Goal: Answer question/provide support: Share knowledge or assist other users

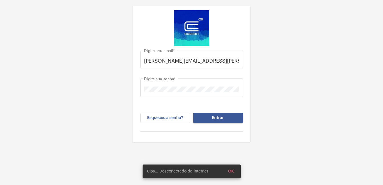
click at [226, 118] on button "Entrar" at bounding box center [218, 118] width 50 height 10
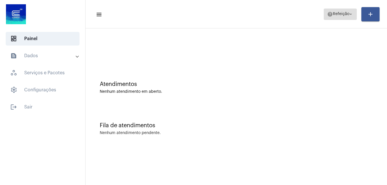
click at [341, 15] on span "Refeição" at bounding box center [341, 14] width 17 height 4
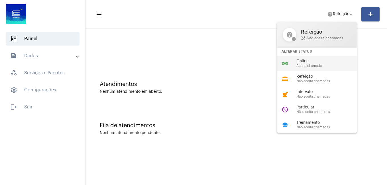
click at [310, 64] on div "Online Aceita chamadas" at bounding box center [329, 63] width 65 height 9
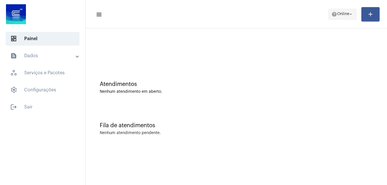
click at [337, 10] on span "help Online arrow_drop_down" at bounding box center [343, 14] width 22 height 10
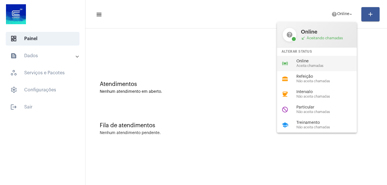
click at [303, 58] on div "online_prediction Online Aceita chamadas" at bounding box center [321, 63] width 89 height 15
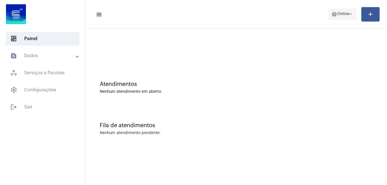
click at [339, 16] on span "help Online arrow_drop_down" at bounding box center [343, 14] width 22 height 10
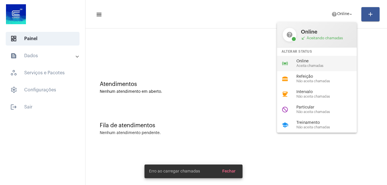
click at [316, 58] on div "online_prediction Online Aceita chamadas" at bounding box center [321, 63] width 89 height 15
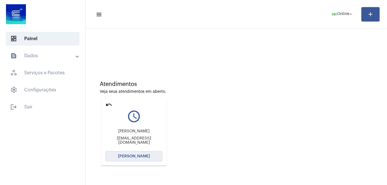
click at [133, 158] on span "Abrir Chamada" at bounding box center [134, 157] width 32 height 4
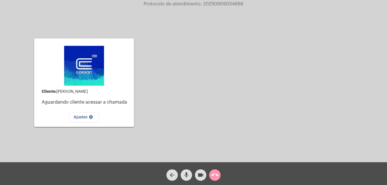
click at [189, 82] on div "Cliente: Patricia Salvador Basso Aguardando cliente acessar a chamada Ajustes s…" at bounding box center [194, 82] width 386 height 163
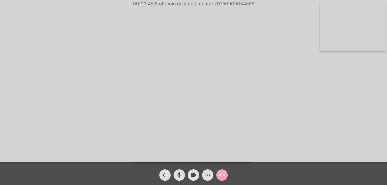
click at [225, 179] on mat-icon "call_end" at bounding box center [222, 175] width 7 height 7
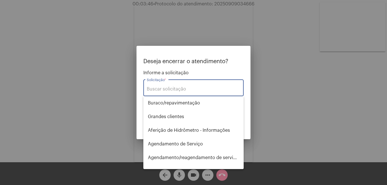
click at [185, 91] on input "Solicitação *" at bounding box center [194, 89] width 94 height 5
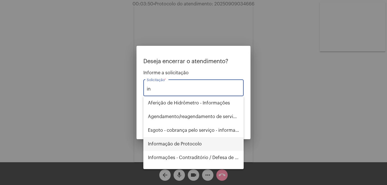
click at [187, 145] on span "Informação de Protocolo" at bounding box center [193, 145] width 91 height 14
type input "Informação de Protocolo"
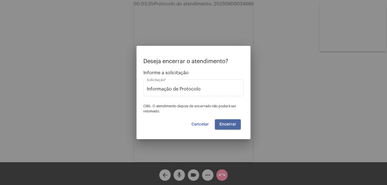
click at [231, 122] on button "Encerrar" at bounding box center [228, 125] width 26 height 10
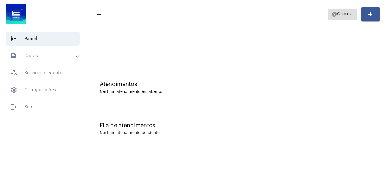
click at [345, 16] on span "Online" at bounding box center [343, 14] width 12 height 4
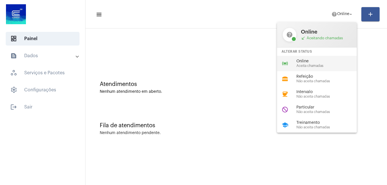
click at [322, 57] on div "online_prediction Online Aceita chamadas" at bounding box center [321, 63] width 89 height 15
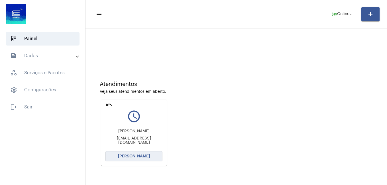
click at [147, 158] on span "Abrir Chamada" at bounding box center [134, 157] width 32 height 4
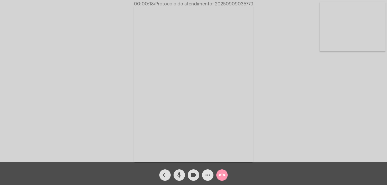
click at [206, 176] on mat-icon "more_horiz" at bounding box center [208, 175] width 7 height 7
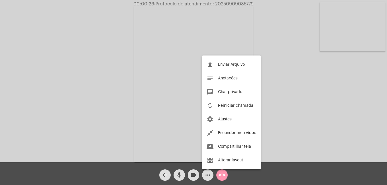
click at [208, 175] on div at bounding box center [193, 92] width 387 height 185
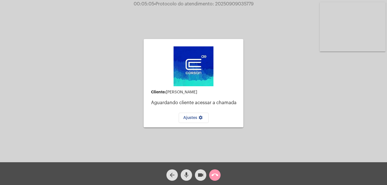
click at [218, 172] on mat-icon "call_end" at bounding box center [215, 175] width 7 height 7
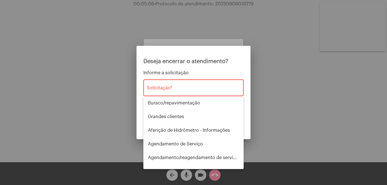
click at [188, 82] on div "Solicitação *" at bounding box center [194, 87] width 94 height 18
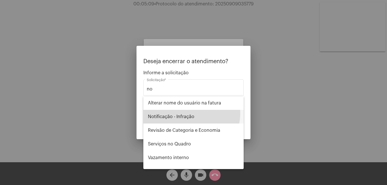
click at [186, 114] on span "Notificação - Infração" at bounding box center [193, 117] width 91 height 14
type input "Notificação - Infração"
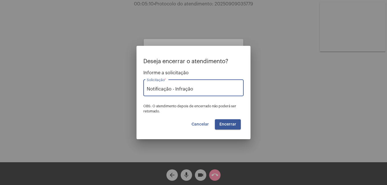
click at [230, 125] on span "Encerrar" at bounding box center [228, 125] width 17 height 4
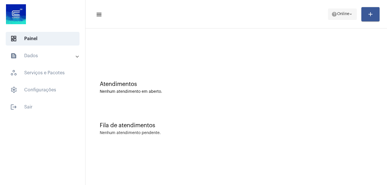
click at [335, 18] on span "help Online arrow_drop_down" at bounding box center [343, 14] width 22 height 10
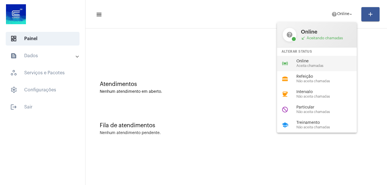
click at [303, 58] on div "online_prediction Online Aceita chamadas" at bounding box center [321, 63] width 89 height 15
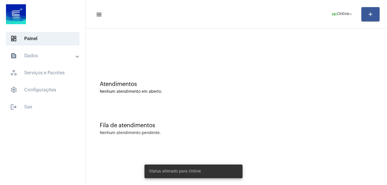
click at [205, 88] on div "Atendimentos Nenhum atendimento em aberto." at bounding box center [236, 87] width 273 height 13
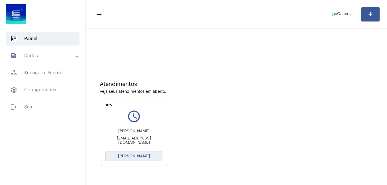
click at [147, 154] on button "Abrir Chamada" at bounding box center [134, 156] width 57 height 10
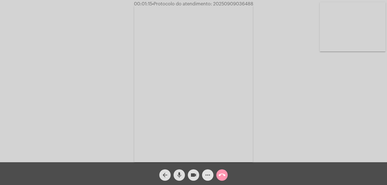
click at [208, 173] on mat-icon "more_horiz" at bounding box center [208, 175] width 7 height 7
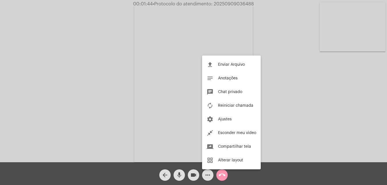
click at [206, 176] on div at bounding box center [193, 92] width 387 height 185
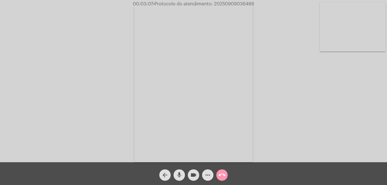
click at [191, 178] on mat-icon "videocam" at bounding box center [193, 175] width 7 height 7
click at [179, 175] on mat-icon "mic" at bounding box center [179, 175] width 7 height 7
click at [194, 173] on mat-icon "videocam_off" at bounding box center [193, 175] width 7 height 7
click at [182, 176] on mat-icon "mic_off" at bounding box center [179, 175] width 7 height 7
click at [224, 175] on mat-icon "call_end" at bounding box center [222, 175] width 7 height 7
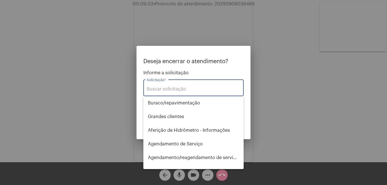
click at [203, 87] on input "Solicitação *" at bounding box center [194, 89] width 94 height 5
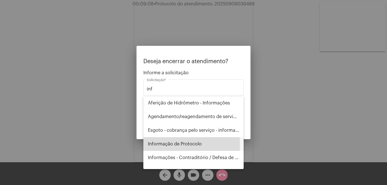
click at [182, 145] on span "Informação de Protocolo" at bounding box center [193, 145] width 91 height 14
type input "Informação de Protocolo"
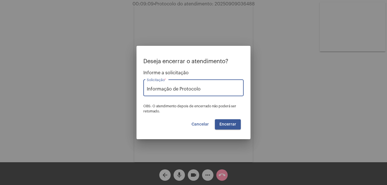
click at [233, 124] on span "Encerrar" at bounding box center [228, 125] width 17 height 4
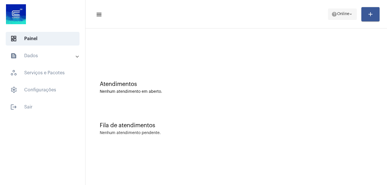
click at [343, 14] on span "Online" at bounding box center [343, 14] width 12 height 4
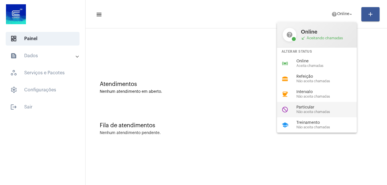
click at [315, 105] on div "do_not_disturb Particular Não aceita chamadas" at bounding box center [321, 109] width 89 height 15
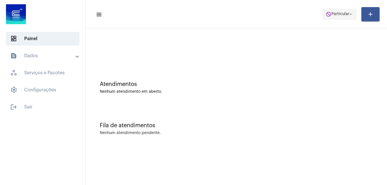
click at [336, 14] on span "Particular" at bounding box center [341, 14] width 18 height 4
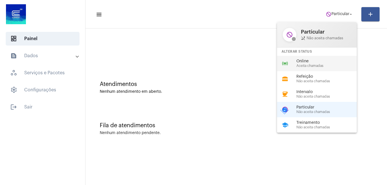
click at [313, 62] on span "Online" at bounding box center [329, 61] width 65 height 4
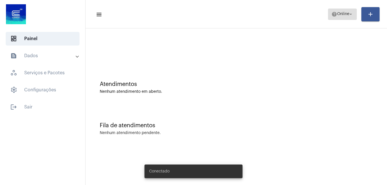
click at [340, 16] on span "help Online arrow_drop_down" at bounding box center [343, 14] width 22 height 10
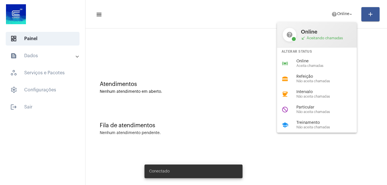
click at [311, 55] on div "Alterar Status" at bounding box center [317, 52] width 80 height 8
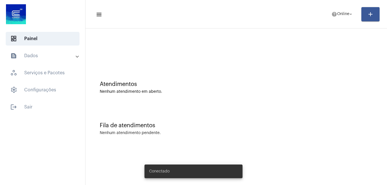
click at [313, 59] on div at bounding box center [236, 47] width 296 height 33
click at [334, 11] on mat-icon "help" at bounding box center [335, 14] width 6 height 6
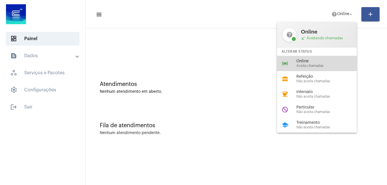
click at [316, 61] on span "Online" at bounding box center [329, 61] width 65 height 4
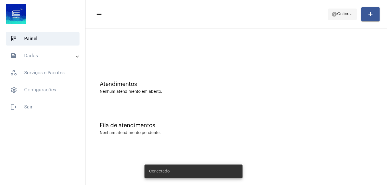
click at [336, 17] on span "help Online arrow_drop_down" at bounding box center [343, 14] width 22 height 10
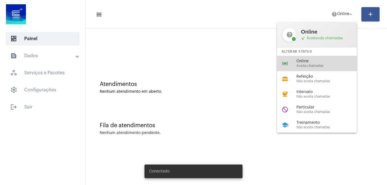
click at [312, 57] on div "online_prediction Online Aceita chamadas" at bounding box center [321, 63] width 89 height 15
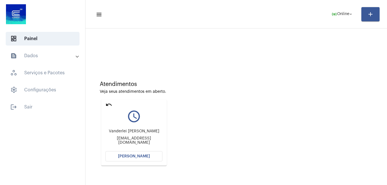
click at [216, 71] on div "Atendimentos Veja seus atendimentos em aberto. undo query_builder Vanderlei Leo…" at bounding box center [236, 121] width 296 height 115
click at [144, 155] on span "Abrir Chamada" at bounding box center [134, 157] width 32 height 4
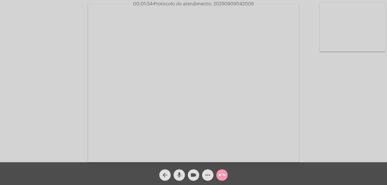
click at [211, 173] on button "more_horiz" at bounding box center [207, 175] width 11 height 11
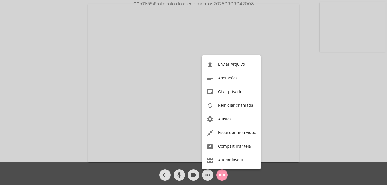
click at [211, 173] on div at bounding box center [193, 92] width 387 height 185
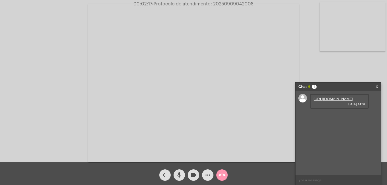
click at [327, 101] on link "https://neft-transfer-bucket.s3.amazonaws.com/temp-fdee7417-d994-8ecb-edb0-6c96…" at bounding box center [334, 99] width 40 height 4
click at [335, 118] on link "https://neft-transfer-bucket.s3.amazonaws.com/temp-989ddc2b-c38b-6131-210d-4fdb…" at bounding box center [334, 115] width 40 height 4
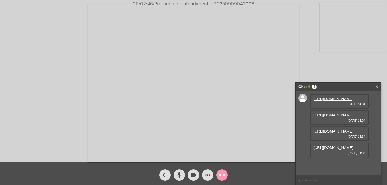
scroll to position [34, 0]
click at [324, 130] on link "https://neft-transfer-bucket.s3.amazonaws.com/temp-d2a0874d-c958-004d-e6d2-8fa1…" at bounding box center [334, 132] width 40 height 4
click at [332, 150] on link "https://neft-transfer-bucket.s3.amazonaws.com/temp-2b47fe4f-6aae-eaf6-3b5d-193e…" at bounding box center [334, 148] width 40 height 4
click at [333, 162] on link "https://neft-transfer-bucket.s3.amazonaws.com/temp-cbefc710-a8bb-6eca-a774-e828…" at bounding box center [334, 164] width 40 height 4
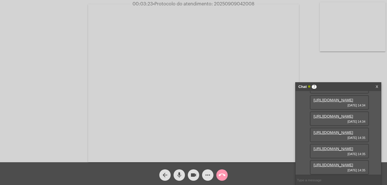
scroll to position [121, 0]
click at [336, 147] on link "https://neft-transfer-bucket.s3.amazonaws.com/temp-1cf5132f-55a1-458a-6bb6-03c3…" at bounding box center [334, 149] width 40 height 4
click at [348, 163] on link "https://neft-transfer-bucket.s3.amazonaws.com/temp-923f98e6-a5d8-b773-66f1-d95b…" at bounding box center [334, 165] width 40 height 4
click at [194, 177] on mat-icon "videocam" at bounding box center [193, 175] width 7 height 7
click at [183, 175] on button "mic" at bounding box center [179, 175] width 11 height 11
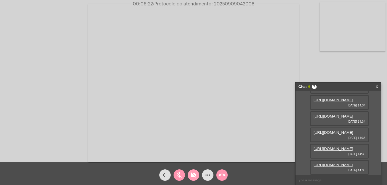
click at [193, 170] on span "videocam_off" at bounding box center [193, 175] width 7 height 11
click at [183, 175] on button "mic_off" at bounding box center [179, 175] width 11 height 11
click at [376, 84] on link "X" at bounding box center [377, 87] width 3 height 9
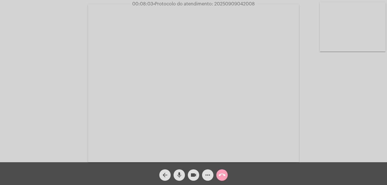
click at [223, 178] on mat-icon "call_end" at bounding box center [222, 175] width 7 height 7
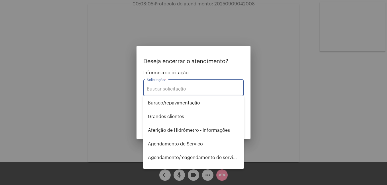
click at [195, 86] on div "Solicitação *" at bounding box center [194, 87] width 94 height 18
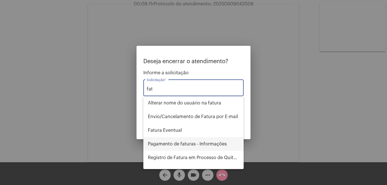
click at [205, 142] on span "Pagamento de faturas - Informações" at bounding box center [193, 145] width 91 height 14
type input "Pagamento de faturas - Informações"
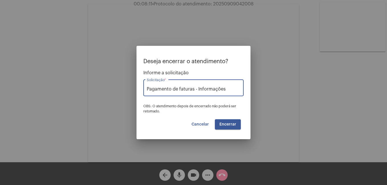
click at [231, 126] on span "Encerrar" at bounding box center [228, 125] width 17 height 4
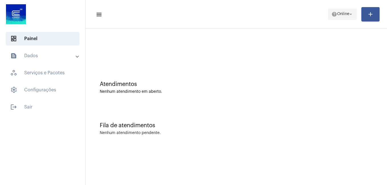
click at [337, 16] on span "help Online arrow_drop_down" at bounding box center [343, 14] width 22 height 10
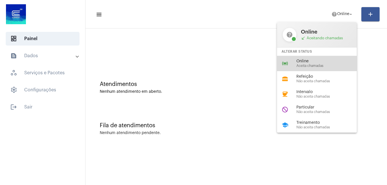
click at [307, 60] on span "Online" at bounding box center [329, 61] width 65 height 4
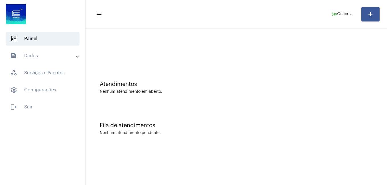
click at [215, 76] on div "Atendimentos Nenhum atendimento em aberto." at bounding box center [236, 84] width 296 height 41
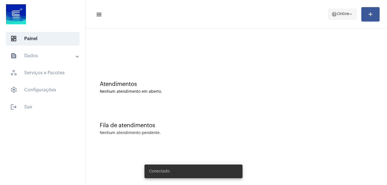
click at [344, 16] on span "help Online arrow_drop_down" at bounding box center [343, 14] width 22 height 10
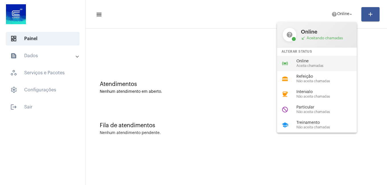
click at [312, 64] on div "Online Aceita chamadas" at bounding box center [329, 63] width 65 height 9
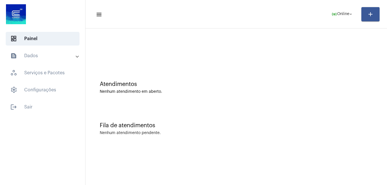
drag, startPoint x: 168, startPoint y: 185, endPoint x: 123, endPoint y: 175, distance: 46.1
click at [123, 175] on mat-sidenav-content "menu online_prediction Online arrow_drop_down add Atendimentos Nenhum atendimen…" at bounding box center [237, 92] width 302 height 185
click at [244, 119] on div "Fila de atendimentos Nenhum atendimento pendente." at bounding box center [236, 126] width 296 height 41
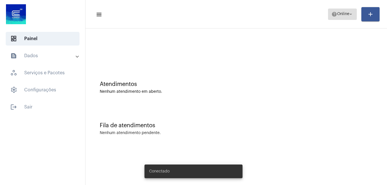
click at [337, 14] on span "Online" at bounding box center [343, 14] width 12 height 4
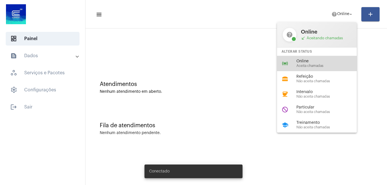
click at [311, 56] on div "online_prediction Online Aceita chamadas" at bounding box center [321, 63] width 89 height 15
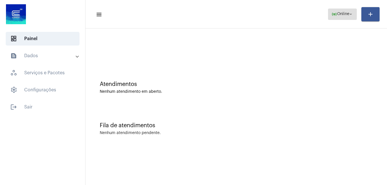
click at [348, 9] on span "online_prediction Online arrow_drop_down" at bounding box center [343, 14] width 22 height 10
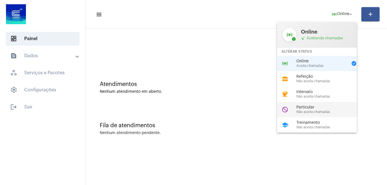
click at [320, 106] on span "Particular" at bounding box center [329, 108] width 65 height 4
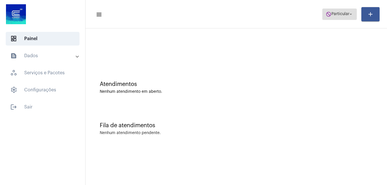
click at [337, 12] on span "do_not_disturb Particular arrow_drop_down" at bounding box center [340, 14] width 28 height 10
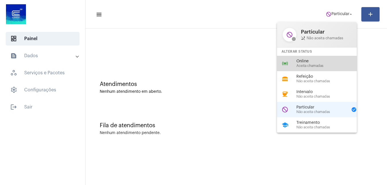
click at [312, 70] on div "online_prediction Online Aceita chamadas" at bounding box center [321, 63] width 89 height 15
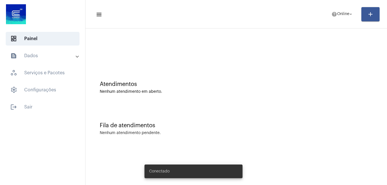
click at [337, 16] on span "Online" at bounding box center [343, 14] width 12 height 4
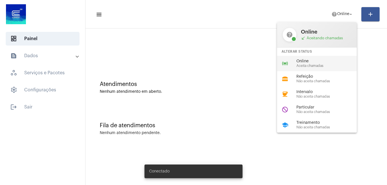
click at [320, 64] on div "Online Aceita chamadas" at bounding box center [329, 63] width 65 height 9
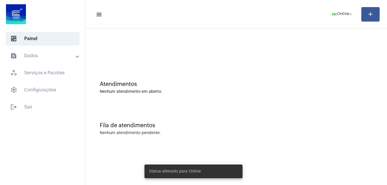
click at [350, 1] on mat-toolbar "menu online_prediction Online arrow_drop_down add" at bounding box center [237, 14] width 302 height 29
click at [339, 8] on mat-toolbar-row "menu online_prediction Online arrow_drop_down add" at bounding box center [237, 14] width 302 height 18
click at [341, 11] on span "online_prediction Online arrow_drop_down" at bounding box center [343, 14] width 22 height 10
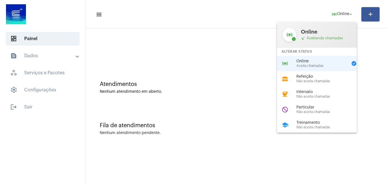
click at [252, 11] on div at bounding box center [193, 92] width 387 height 185
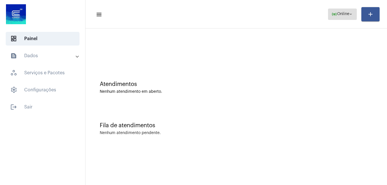
click at [333, 17] on span "online_prediction Online arrow_drop_down" at bounding box center [343, 14] width 22 height 10
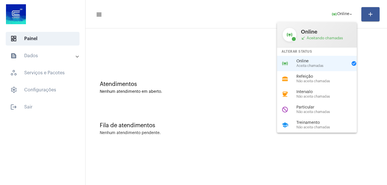
click at [248, 23] on div at bounding box center [193, 92] width 387 height 185
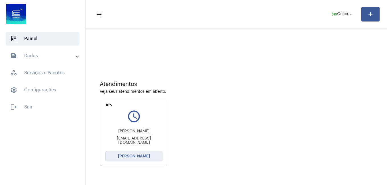
click at [151, 156] on button "[PERSON_NAME]" at bounding box center [134, 156] width 57 height 10
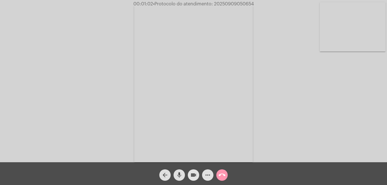
click at [197, 177] on mat-icon "videocam" at bounding box center [193, 175] width 7 height 7
click at [181, 176] on mat-icon "mic" at bounding box center [179, 175] width 7 height 7
click at [192, 173] on mat-icon "videocam_off" at bounding box center [193, 175] width 7 height 7
click at [182, 175] on mat-icon "mic_off" at bounding box center [179, 175] width 7 height 7
click at [203, 175] on button "more_horiz" at bounding box center [207, 175] width 11 height 11
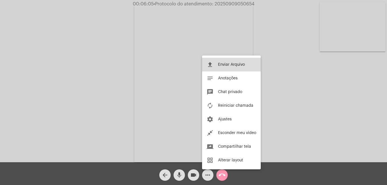
click at [219, 62] on button "file_upload Enviar Arquivo" at bounding box center [231, 65] width 59 height 14
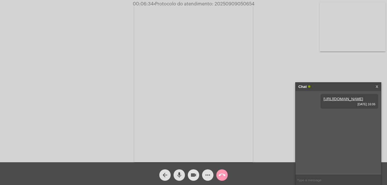
click at [197, 177] on mat-icon "videocam" at bounding box center [193, 175] width 7 height 7
click at [178, 175] on mat-icon "mic" at bounding box center [179, 175] width 7 height 7
click at [178, 175] on mat-icon "mic_off" at bounding box center [179, 175] width 7 height 7
click at [192, 173] on mat-icon "videocam_off" at bounding box center [193, 175] width 7 height 7
click at [223, 176] on mat-icon "call_end" at bounding box center [222, 175] width 7 height 7
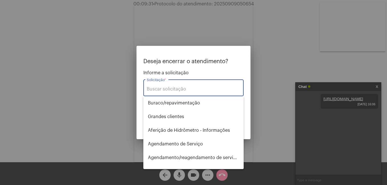
click at [193, 87] on input "Solicitação *" at bounding box center [194, 89] width 94 height 5
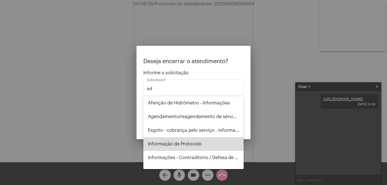
click at [199, 149] on span "Informação de Protocolo" at bounding box center [193, 145] width 91 height 14
type input "Informação de Protocolo"
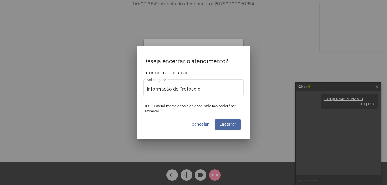
click at [231, 127] on button "Encerrar" at bounding box center [228, 125] width 26 height 10
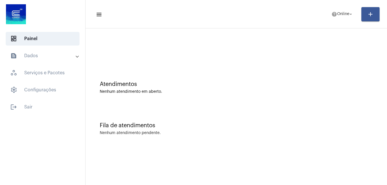
click at [165, 43] on div at bounding box center [236, 47] width 296 height 33
click at [329, 15] on button "help Online arrow_drop_down" at bounding box center [342, 14] width 29 height 11
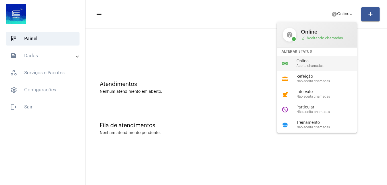
click at [292, 57] on div "online_prediction Online Aceita chamadas" at bounding box center [321, 63] width 89 height 15
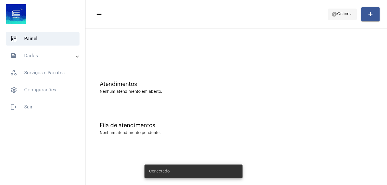
click at [339, 18] on span "help Online arrow_drop_down" at bounding box center [343, 14] width 22 height 10
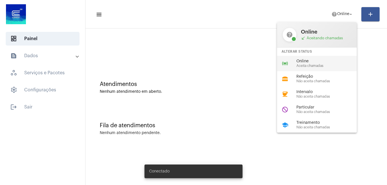
click at [314, 59] on div "online_prediction Online Aceita chamadas" at bounding box center [321, 63] width 89 height 15
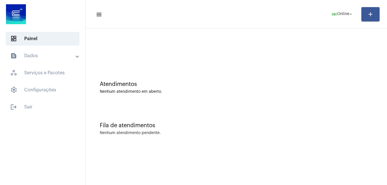
click at [219, 122] on div "Fila de atendimentos Nenhum atendimento pendente." at bounding box center [236, 126] width 296 height 41
click at [341, 17] on span "online_prediction Online arrow_drop_down" at bounding box center [343, 14] width 22 height 10
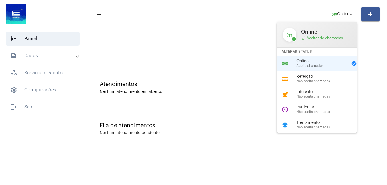
click at [235, 96] on div at bounding box center [193, 92] width 387 height 185
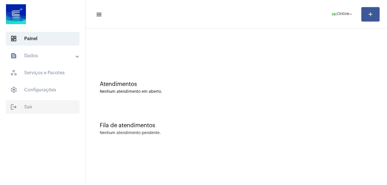
click at [27, 110] on span "logout Sair" at bounding box center [43, 107] width 74 height 14
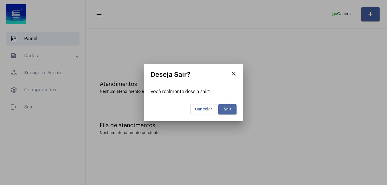
click at [230, 113] on button "Sair" at bounding box center [228, 109] width 18 height 10
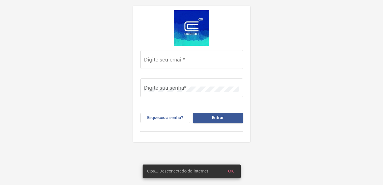
type input "[PERSON_NAME][EMAIL_ADDRESS][PERSON_NAME][DOMAIN_NAME]"
